Goal: Information Seeking & Learning: Find specific fact

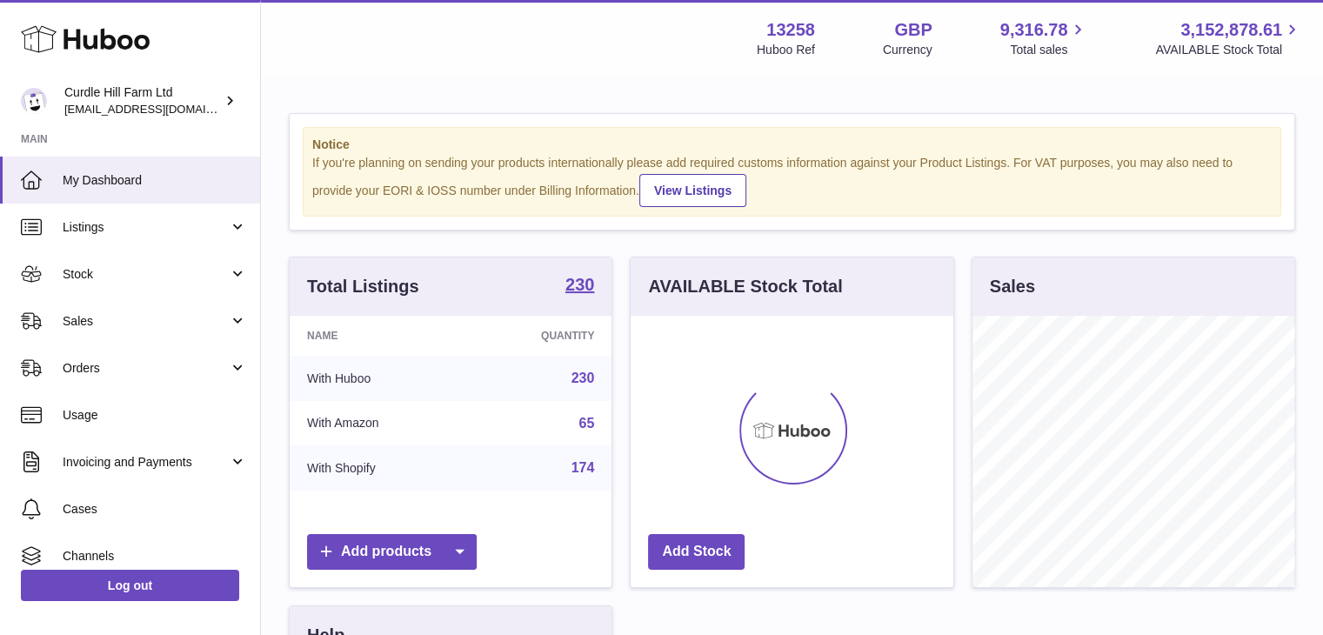
scroll to position [271, 323]
click at [214, 220] on span "Listings" at bounding box center [146, 227] width 166 height 17
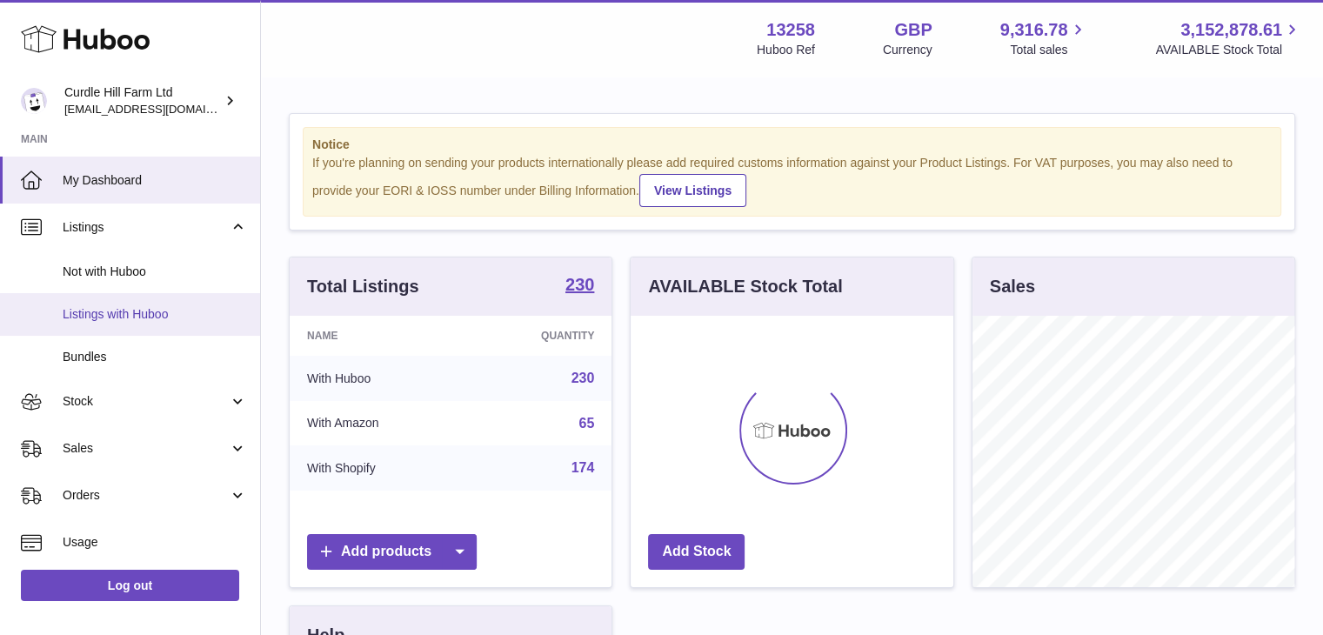
click at [195, 309] on span "Listings with Huboo" at bounding box center [155, 314] width 184 height 17
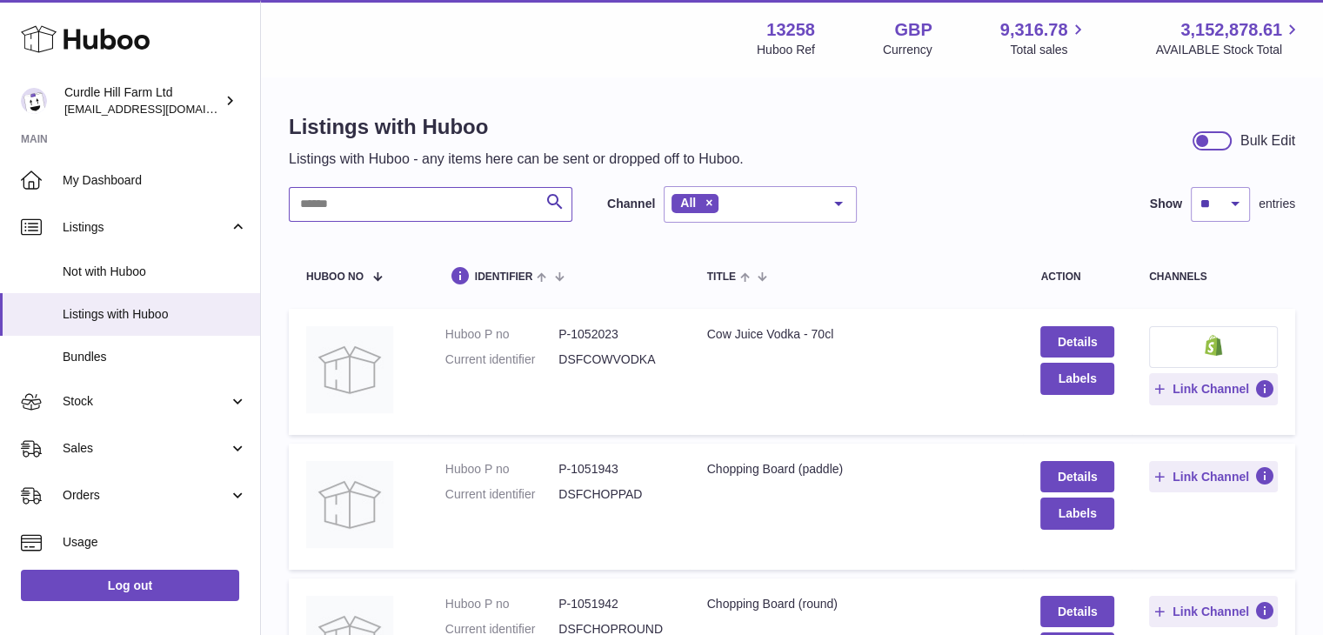
click at [388, 202] on input "text" at bounding box center [431, 204] width 284 height 35
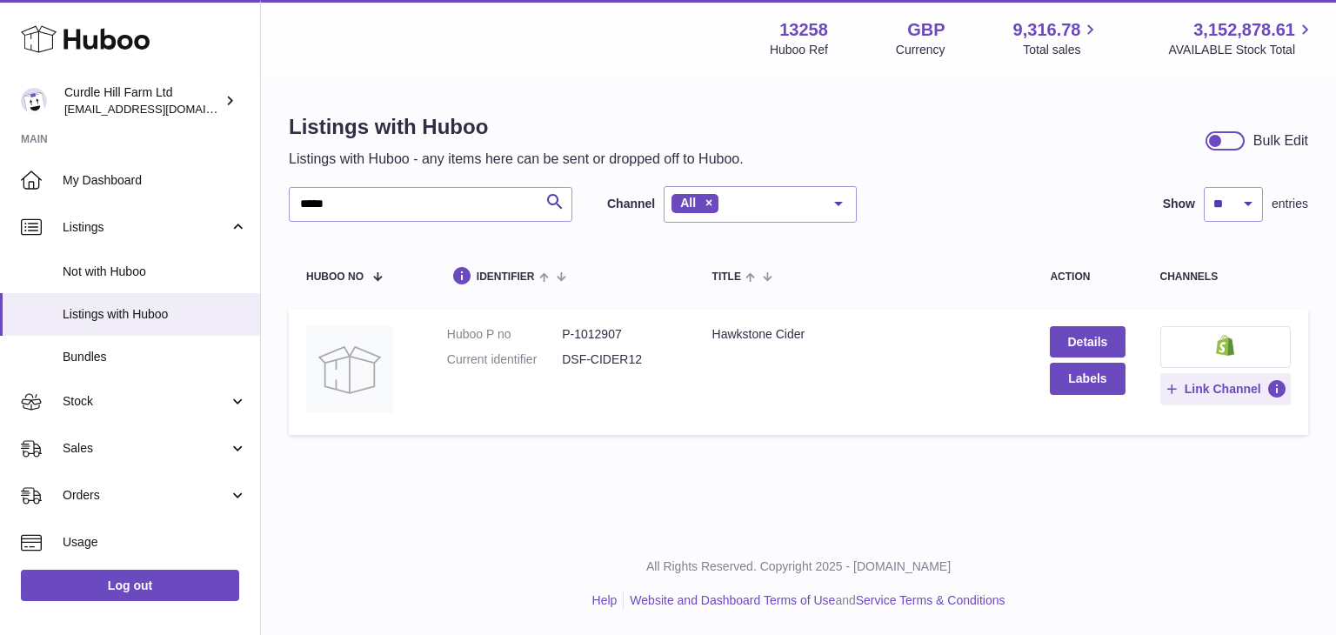
click at [588, 331] on dd "P-1012907" at bounding box center [619, 334] width 115 height 17
copy dd "1012907"
click at [437, 204] on input "*****" at bounding box center [431, 204] width 284 height 35
type input "*"
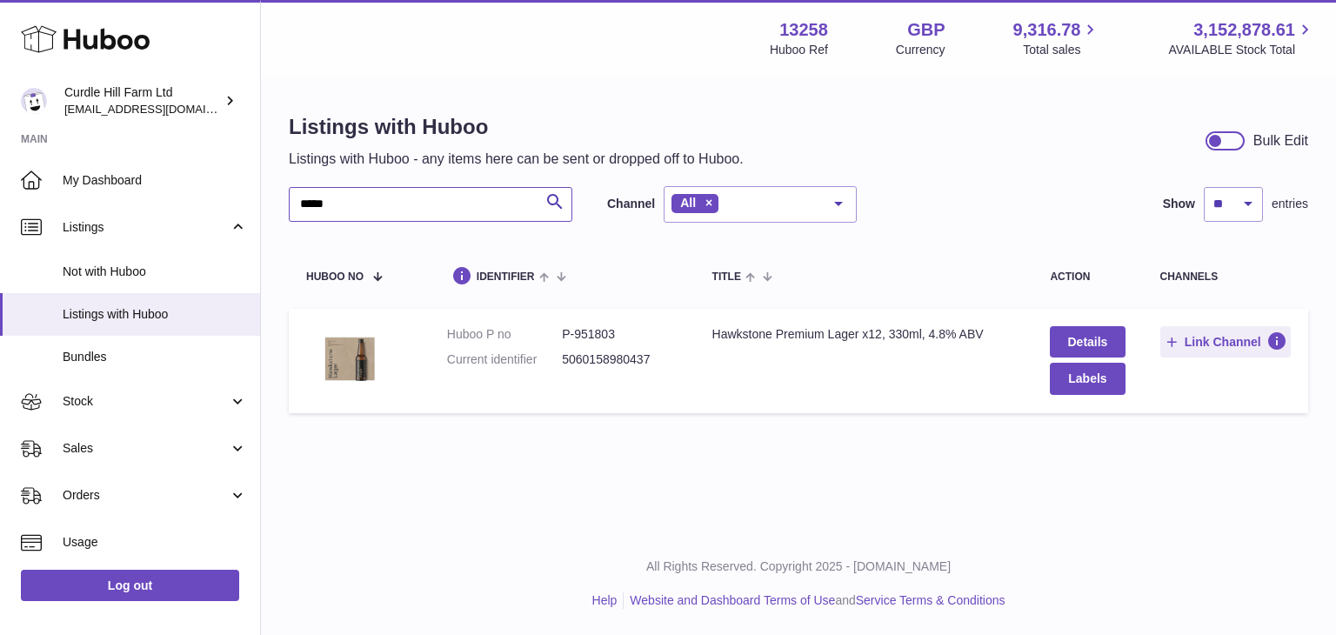
type input "*****"
click at [598, 335] on dd "P-951803" at bounding box center [619, 334] width 115 height 17
copy dd "951803"
